Goal: Book appointment/travel/reservation

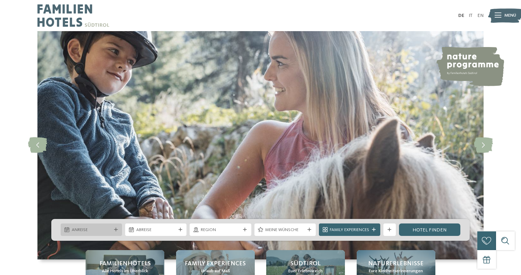
click at [89, 229] on span "Anreise" at bounding box center [91, 230] width 39 height 6
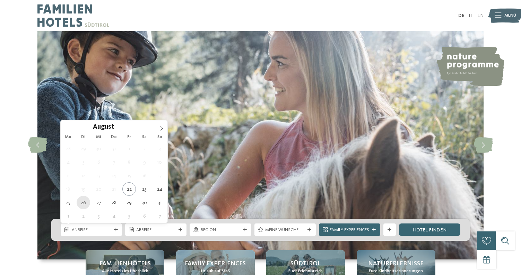
type div "26.08.2025"
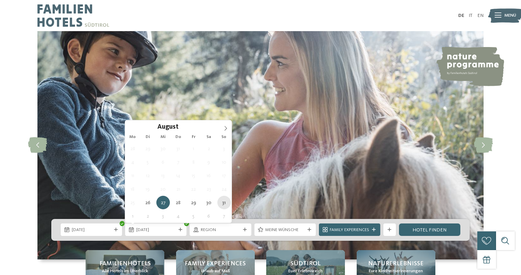
type div "31.08.2025"
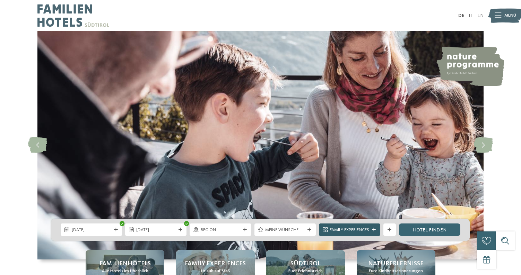
click at [343, 232] on span "Family Experiences" at bounding box center [348, 230] width 39 height 6
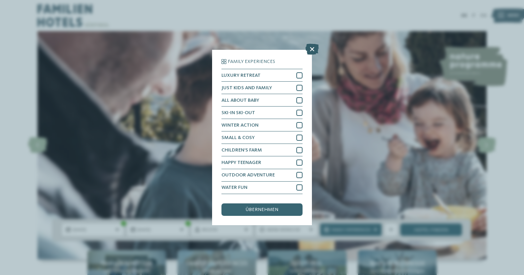
click at [314, 44] on icon at bounding box center [312, 49] width 14 height 11
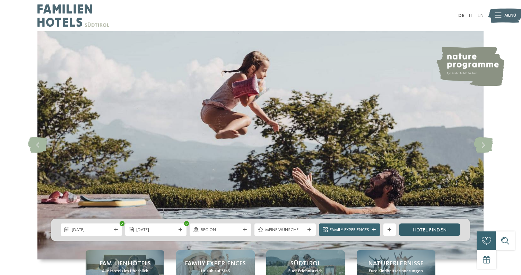
click at [418, 233] on link "Hotel finden" at bounding box center [429, 230] width 61 height 12
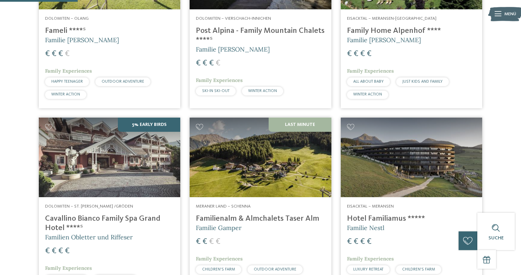
scroll to position [315, 0]
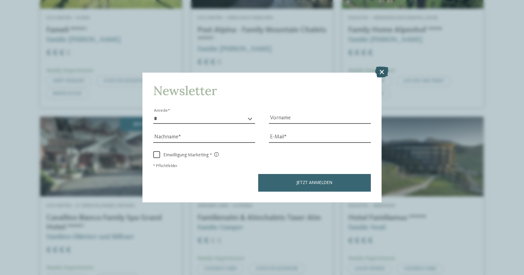
click at [381, 67] on icon at bounding box center [382, 72] width 14 height 11
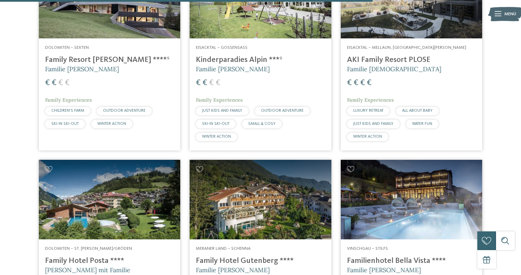
scroll to position [1501, 0]
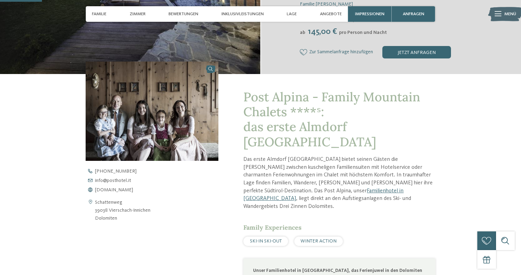
scroll to position [182, 0]
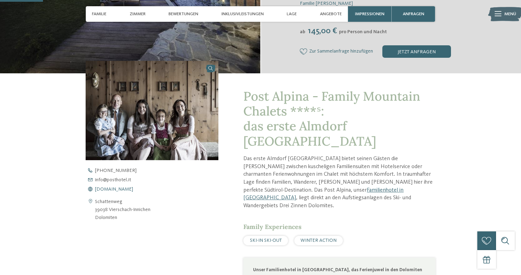
click at [125, 188] on span "www.postalpina.it" at bounding box center [114, 189] width 38 height 5
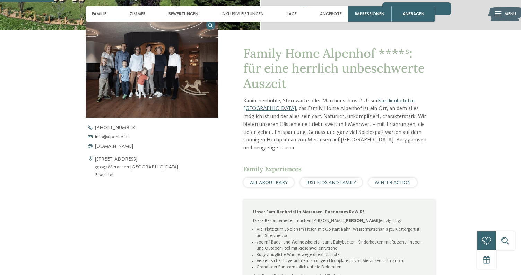
scroll to position [218, 0]
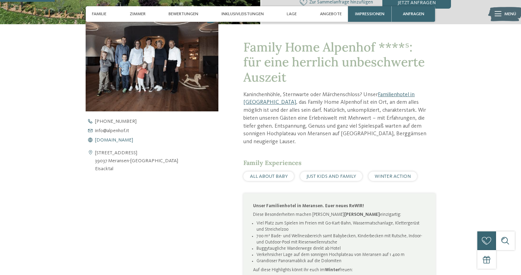
click at [115, 140] on span "www.alpenhof.it" at bounding box center [114, 140] width 38 height 5
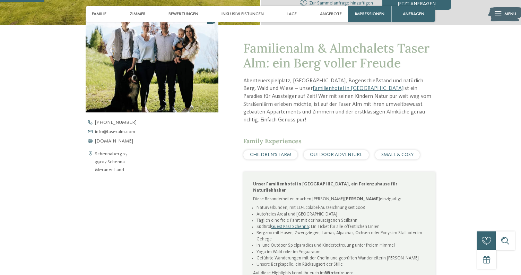
scroll to position [301, 0]
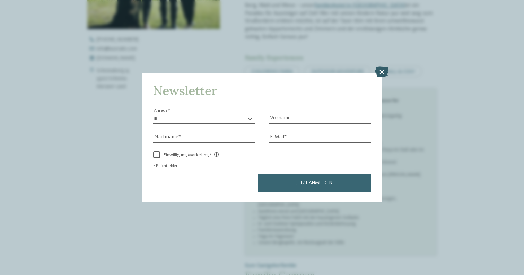
click at [383, 67] on icon at bounding box center [382, 72] width 14 height 11
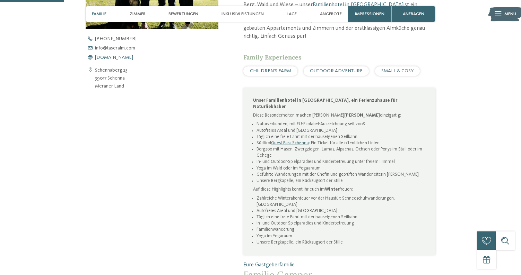
click at [128, 57] on span "[DOMAIN_NAME]" at bounding box center [114, 57] width 38 height 5
